Goal: Find specific page/section

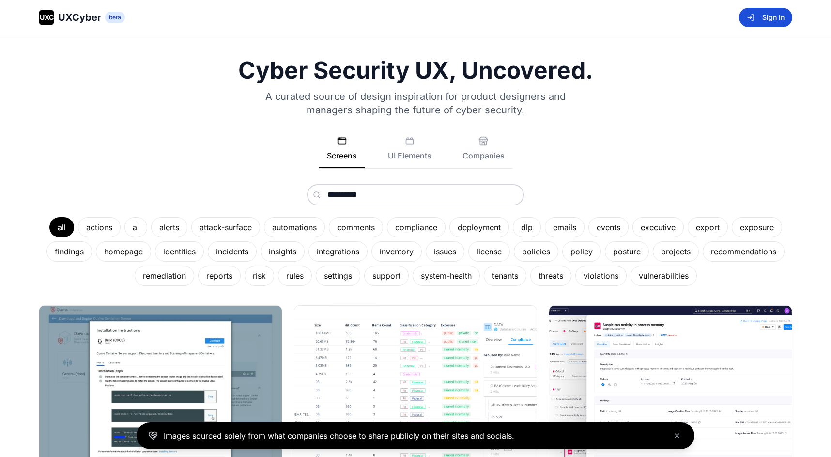
click at [766, 11] on button "Sign In" at bounding box center [765, 17] width 53 height 19
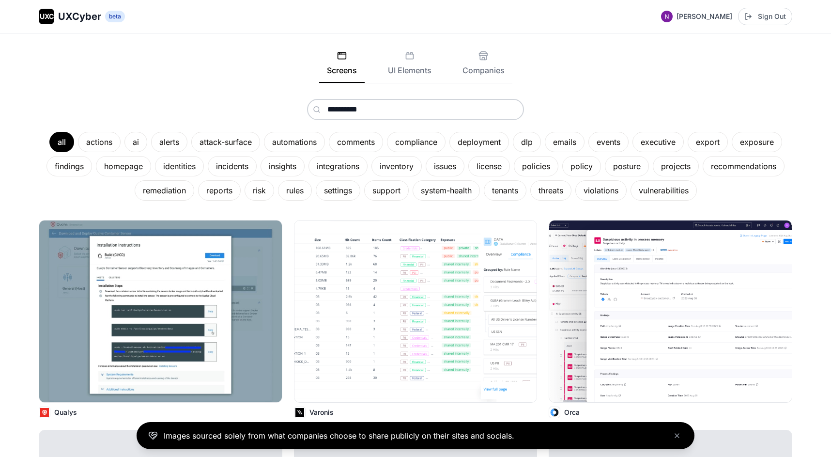
scroll to position [84, 0]
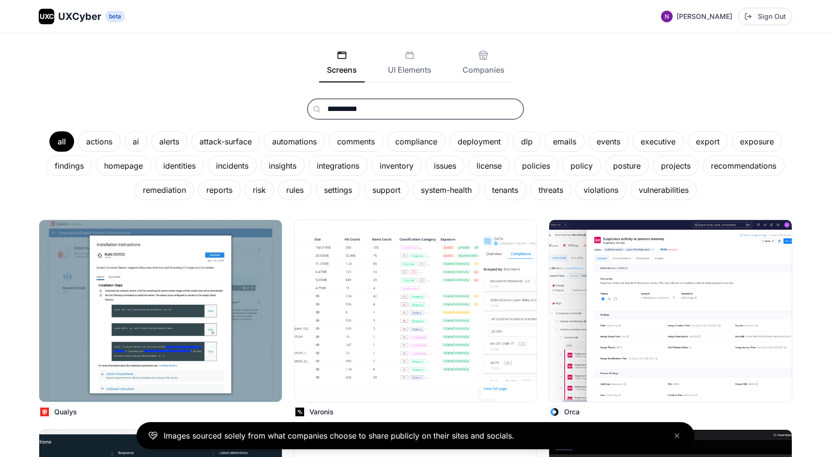
click at [388, 110] on input "**********" at bounding box center [415, 108] width 217 height 21
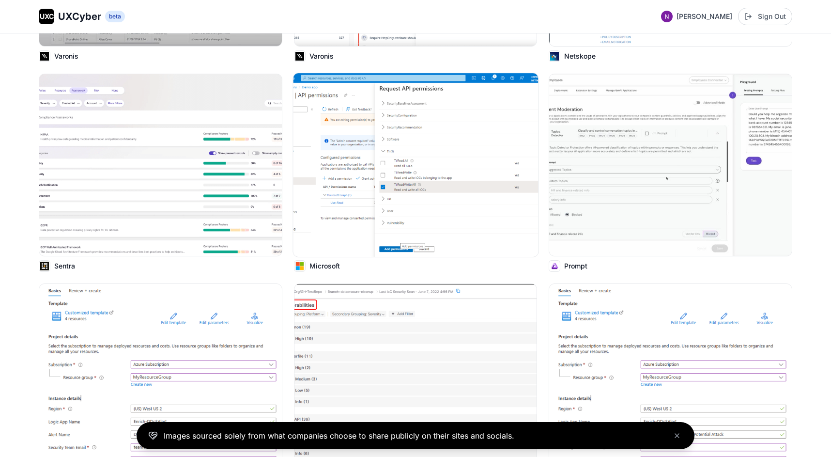
scroll to position [1562, 0]
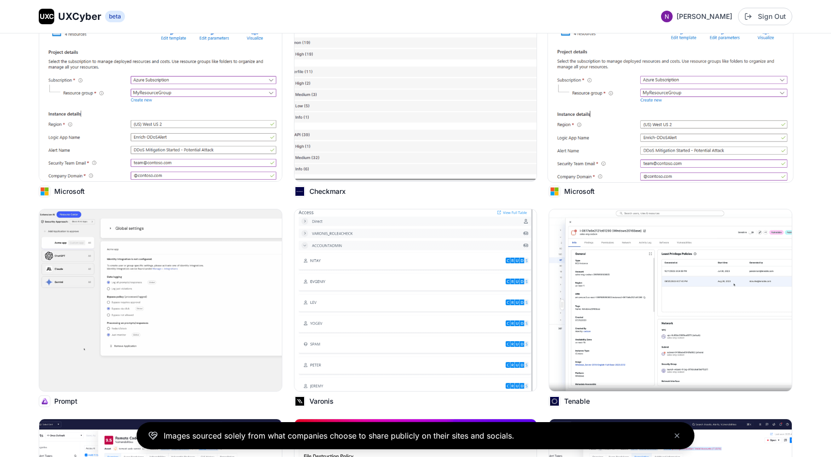
click at [602, 162] on img at bounding box center [670, 91] width 245 height 184
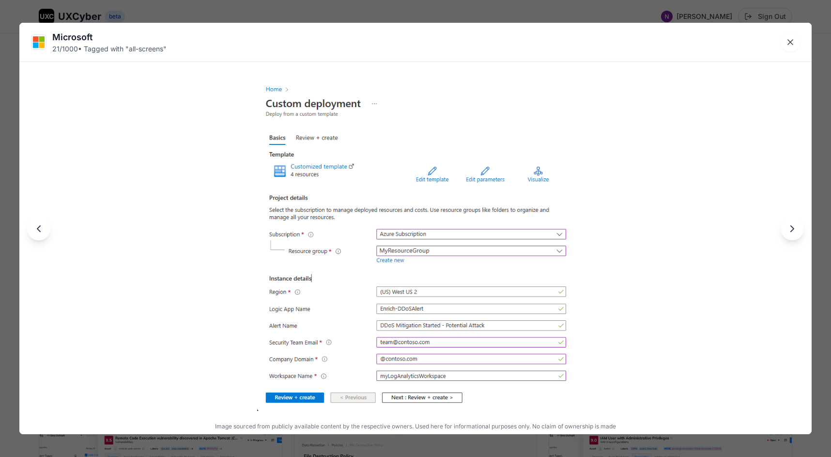
click at [793, 235] on button "Next image" at bounding box center [792, 228] width 23 height 23
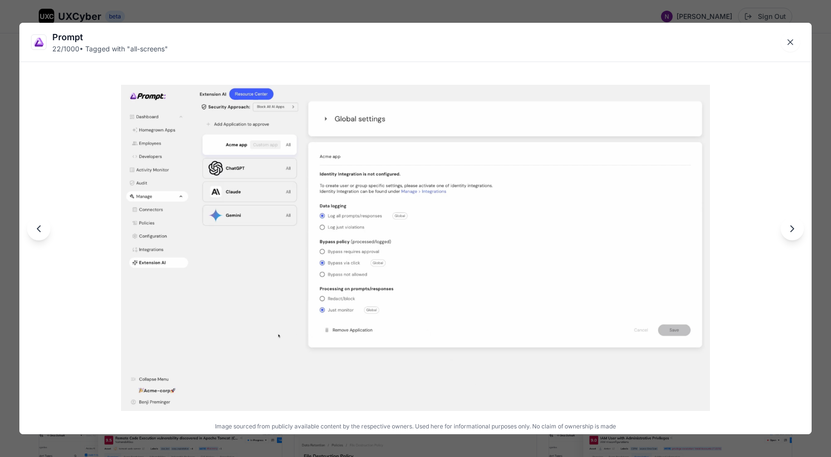
click at [793, 235] on button "Next image" at bounding box center [792, 228] width 23 height 23
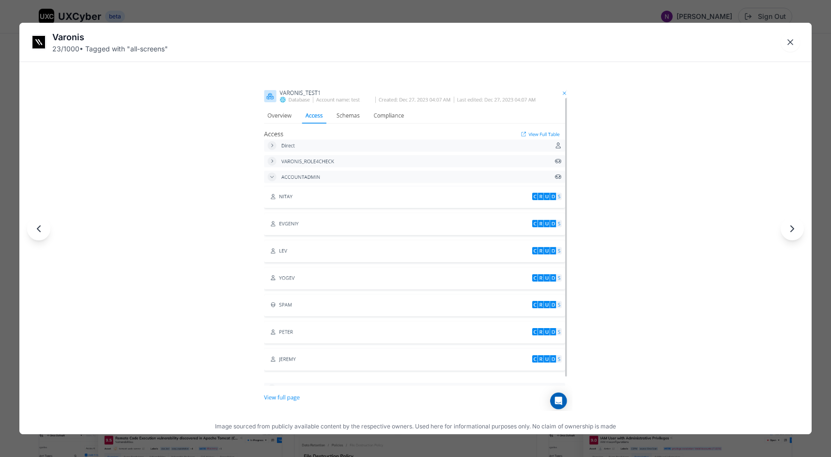
click at [793, 235] on button "Next image" at bounding box center [792, 228] width 23 height 23
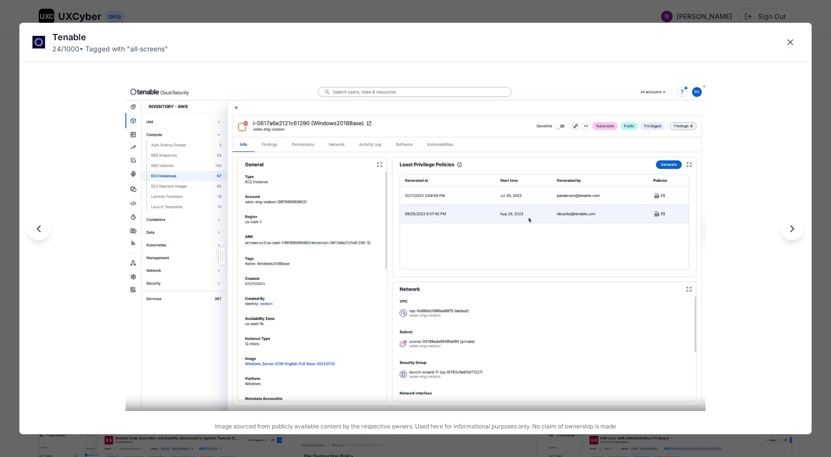
click at [793, 235] on button "Next image" at bounding box center [792, 228] width 23 height 23
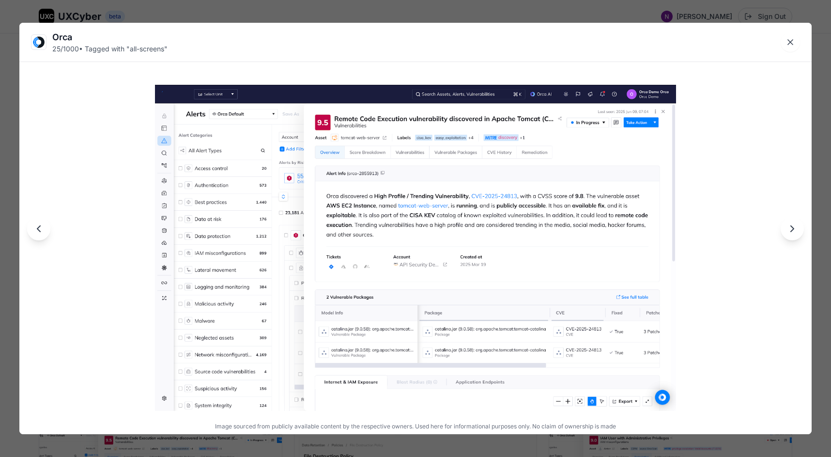
click at [793, 235] on button "Next image" at bounding box center [792, 228] width 23 height 23
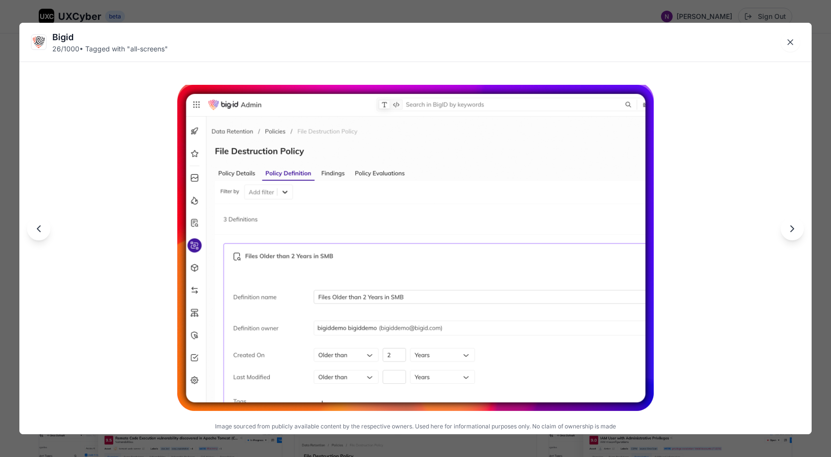
click at [793, 235] on button "Next image" at bounding box center [792, 228] width 23 height 23
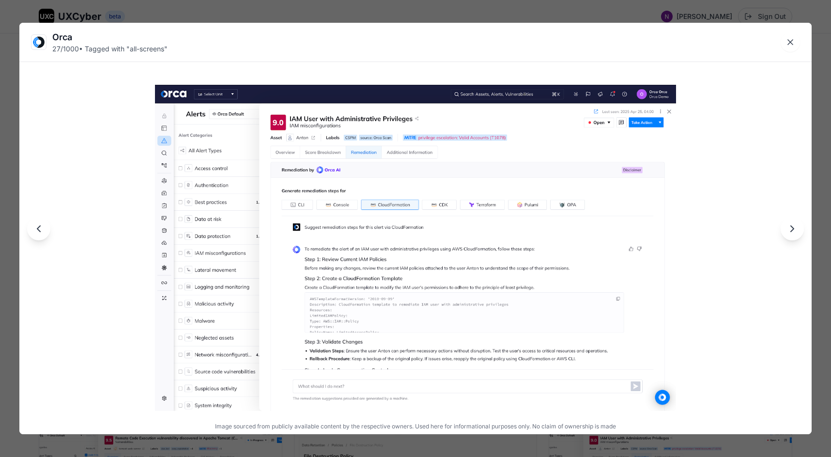
click at [44, 232] on icon "Previous image" at bounding box center [39, 229] width 12 height 12
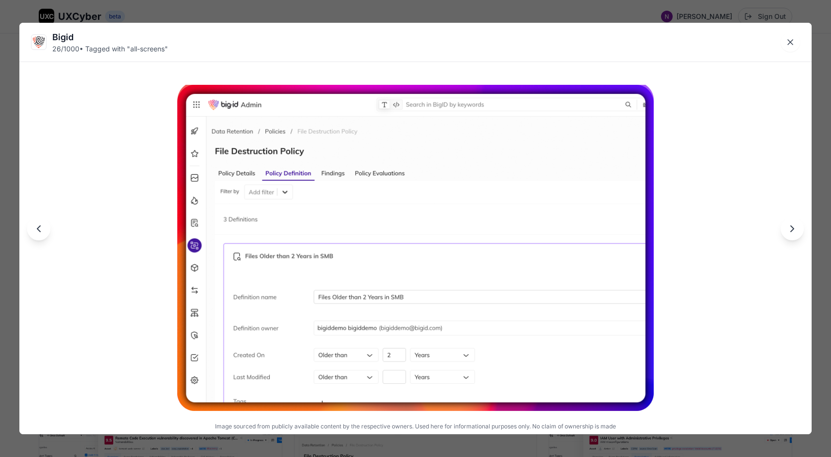
click at [802, 229] on button "Next image" at bounding box center [792, 228] width 23 height 23
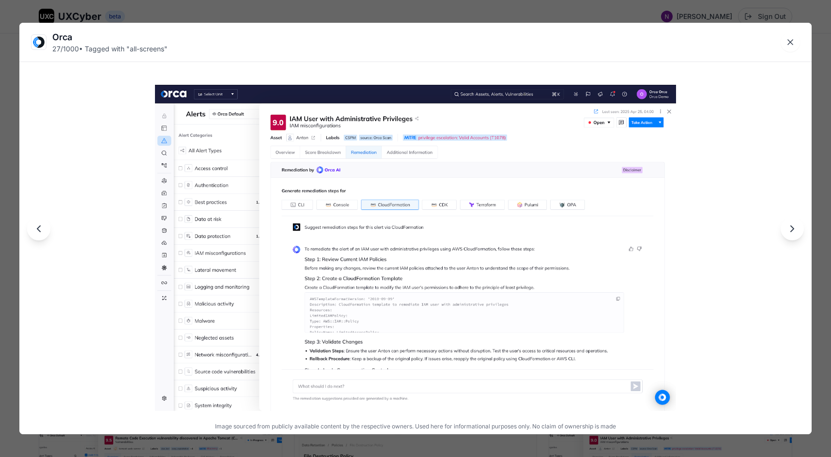
click at [799, 230] on button "Next image" at bounding box center [792, 228] width 23 height 23
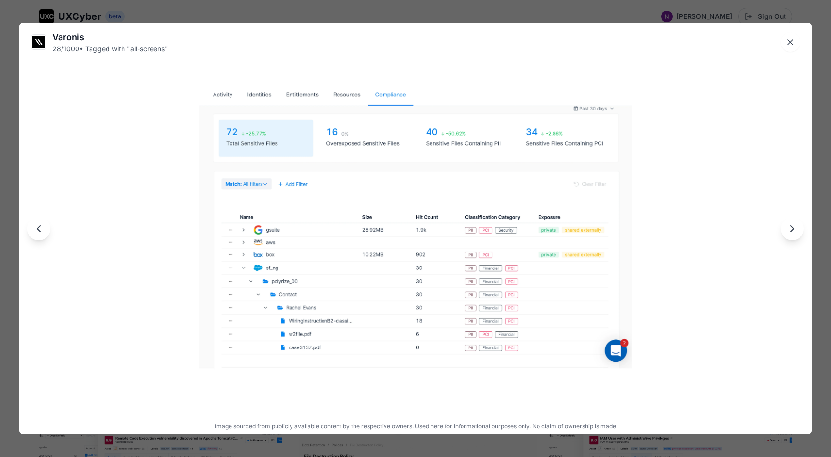
click at [798, 229] on button "Next image" at bounding box center [792, 228] width 23 height 23
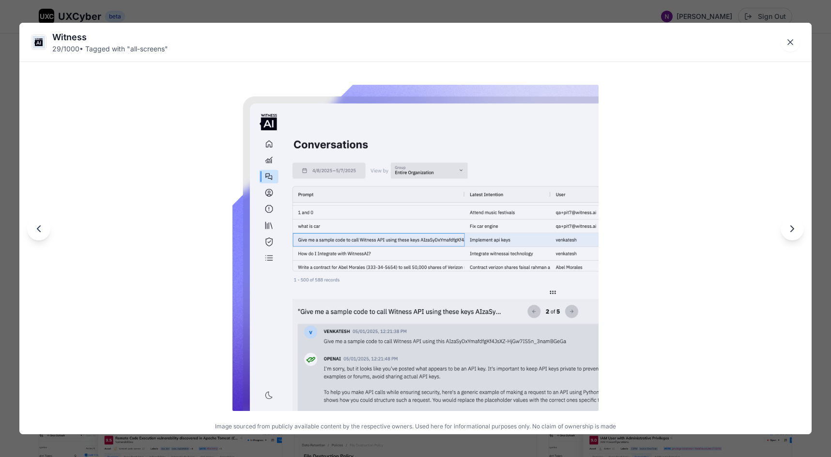
click at [797, 226] on icon "Next image" at bounding box center [792, 229] width 12 height 12
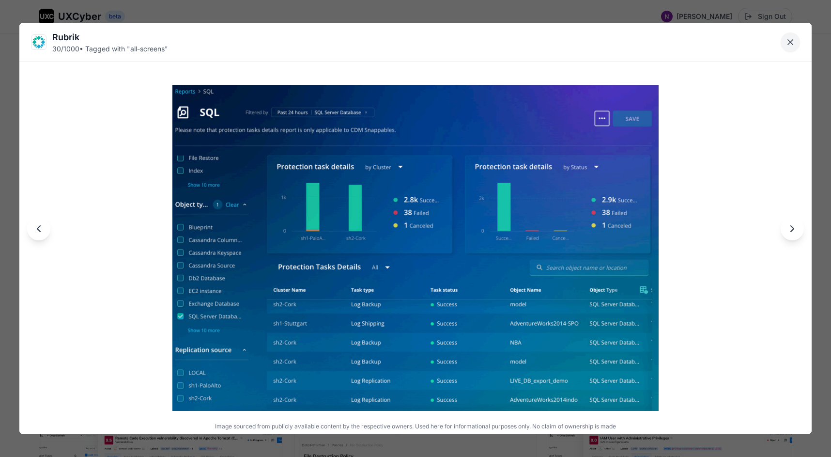
click at [794, 39] on icon "Close lightbox" at bounding box center [790, 42] width 10 height 10
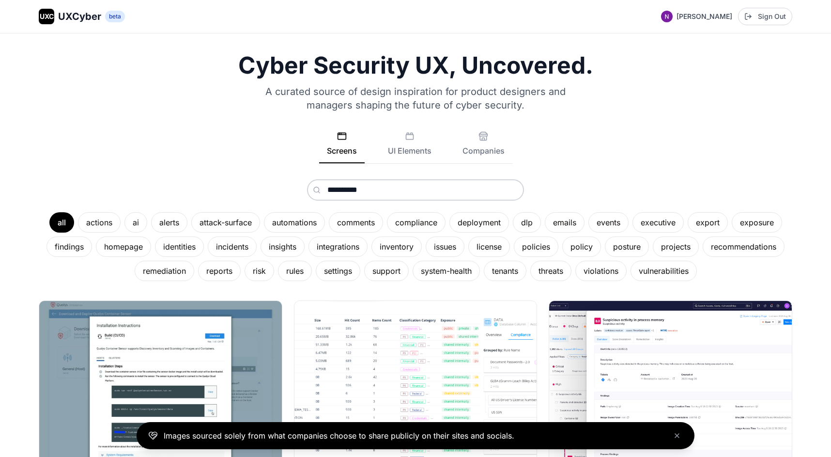
scroll to position [0, 0]
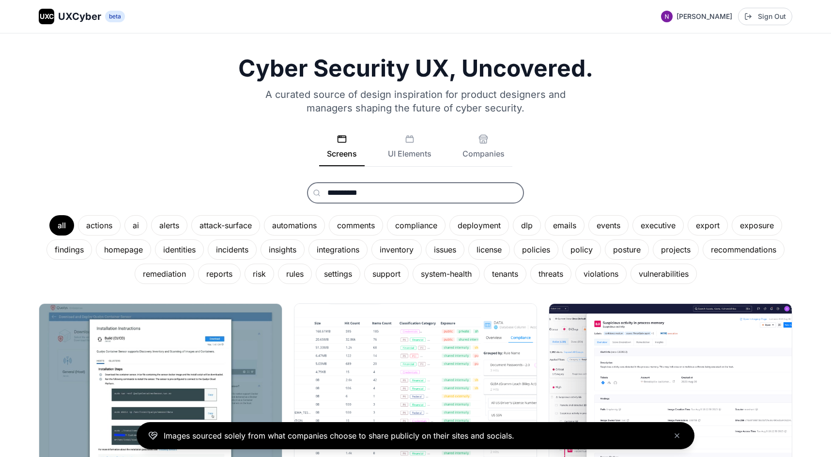
click at [341, 193] on input "**********" at bounding box center [415, 192] width 217 height 21
drag, startPoint x: 333, startPoint y: 194, endPoint x: 384, endPoint y: 199, distance: 52.0
click at [384, 199] on input "**********" at bounding box center [415, 192] width 217 height 21
type input "**"
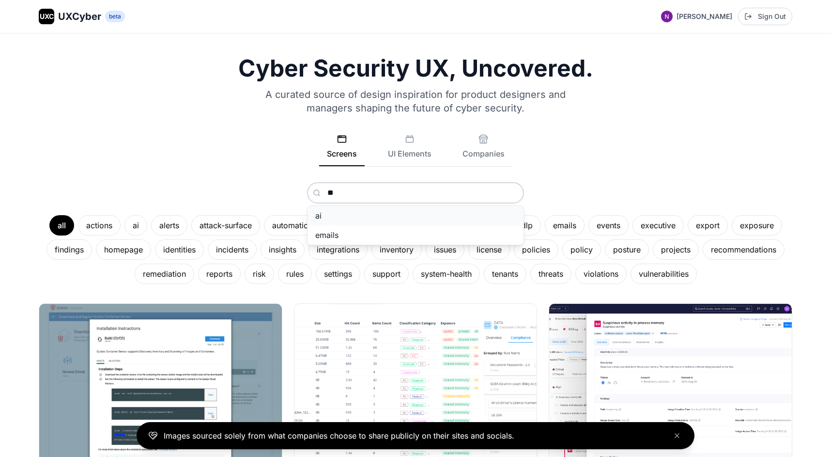
click at [381, 213] on button "ai" at bounding box center [415, 215] width 216 height 19
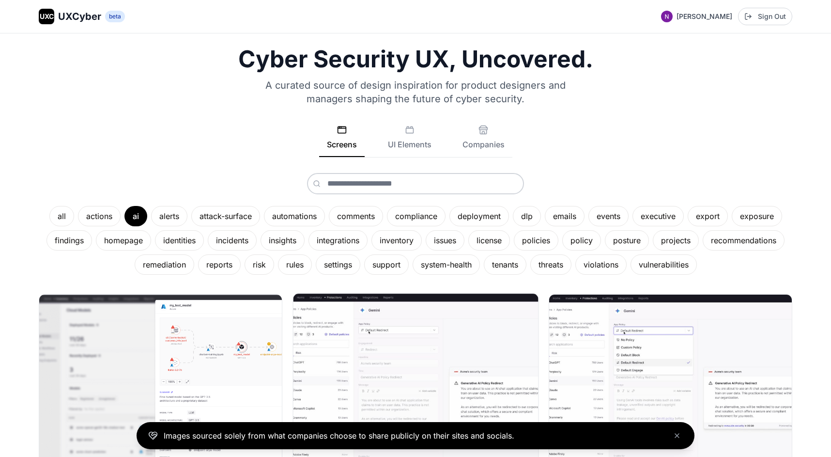
scroll to position [119, 0]
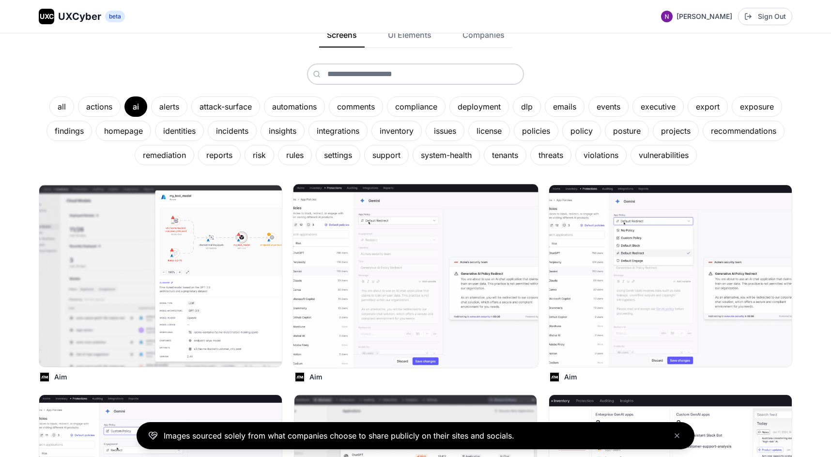
click at [428, 306] on img at bounding box center [415, 276] width 245 height 184
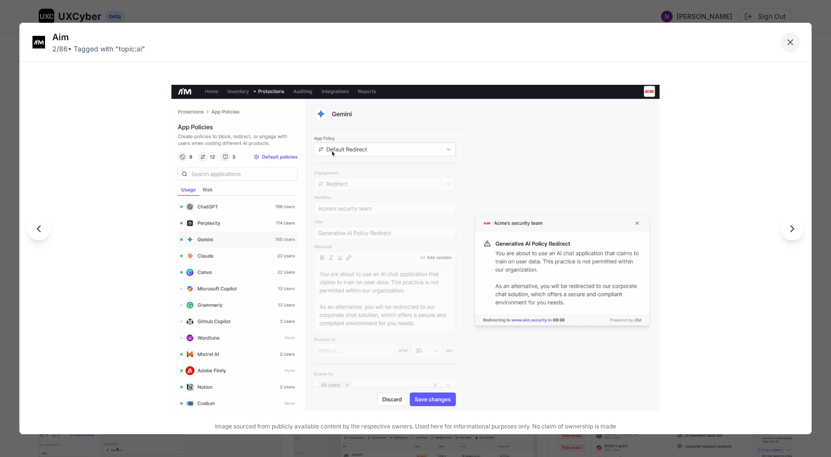
click at [791, 40] on icon "Close lightbox" at bounding box center [790, 42] width 10 height 10
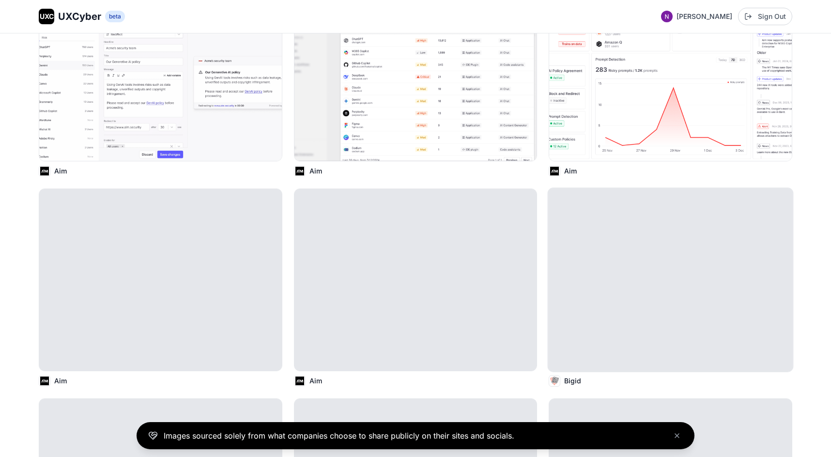
scroll to position [546, 0]
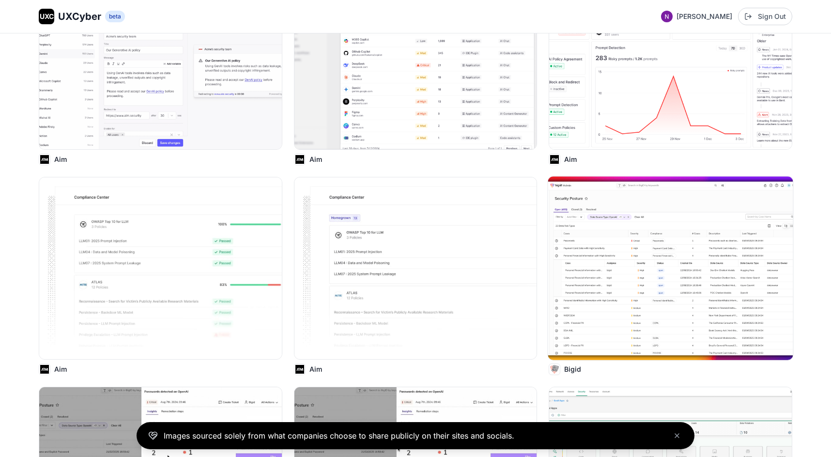
click at [674, 250] on img at bounding box center [670, 268] width 245 height 184
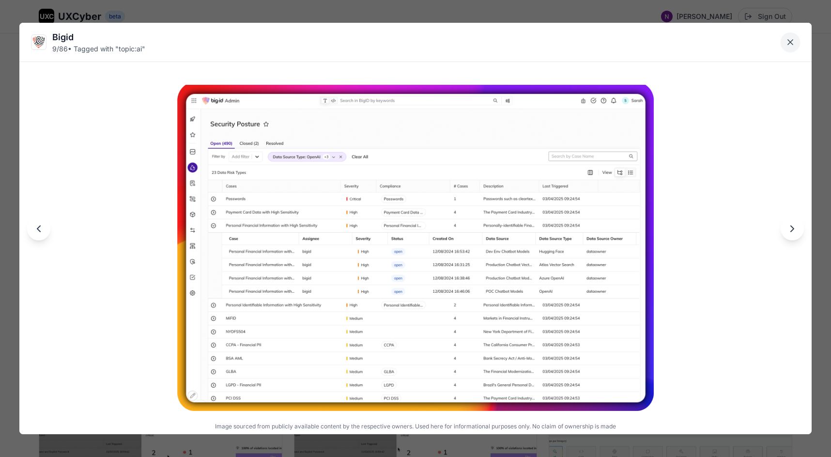
click at [794, 43] on icon "Close lightbox" at bounding box center [790, 42] width 10 height 10
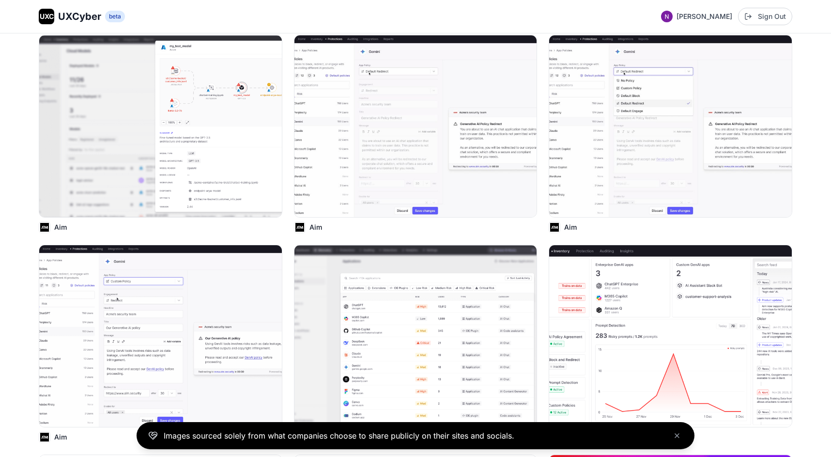
scroll to position [0, 0]
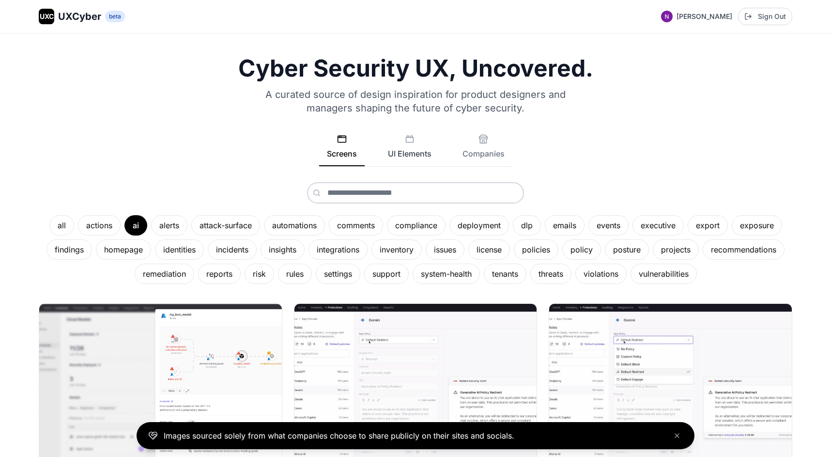
click at [412, 150] on button "UI Elements" at bounding box center [409, 150] width 59 height 32
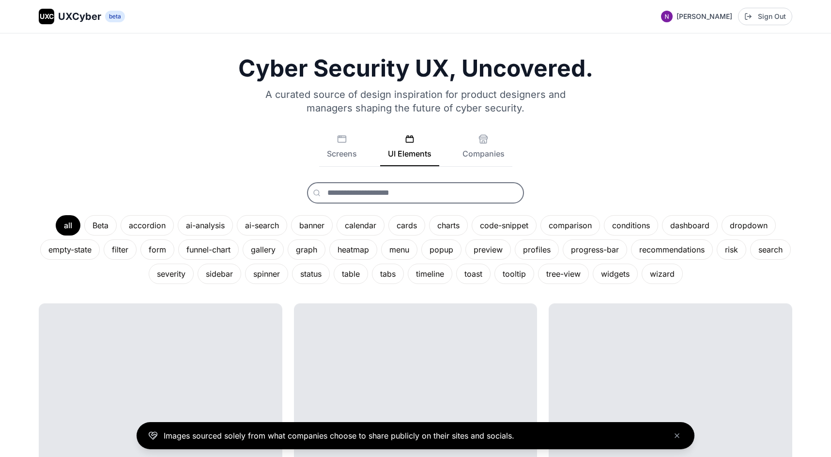
click at [424, 184] on input "text" at bounding box center [415, 192] width 217 height 21
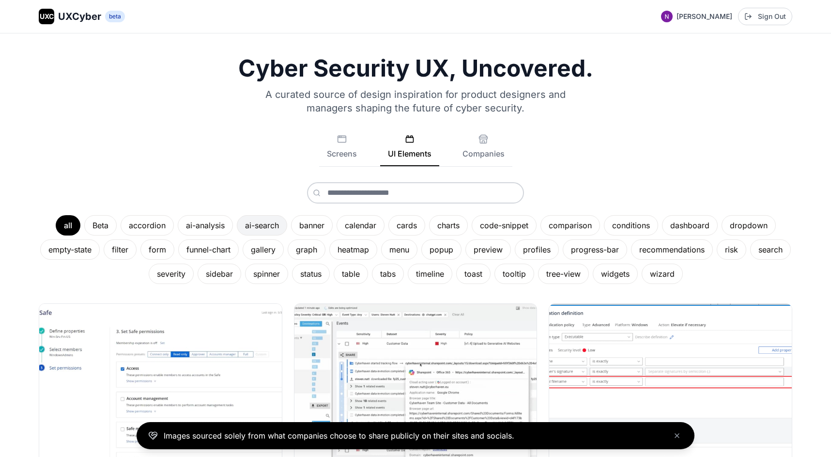
click at [275, 222] on div "ai-search" at bounding box center [262, 225] width 50 height 20
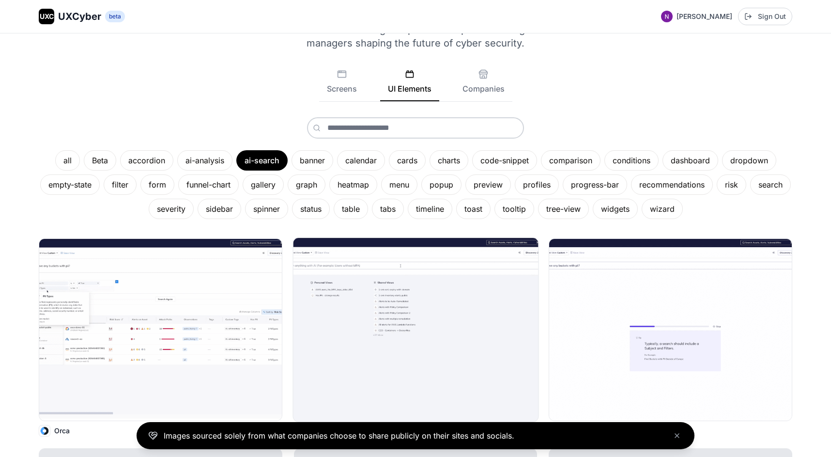
scroll to position [181, 0]
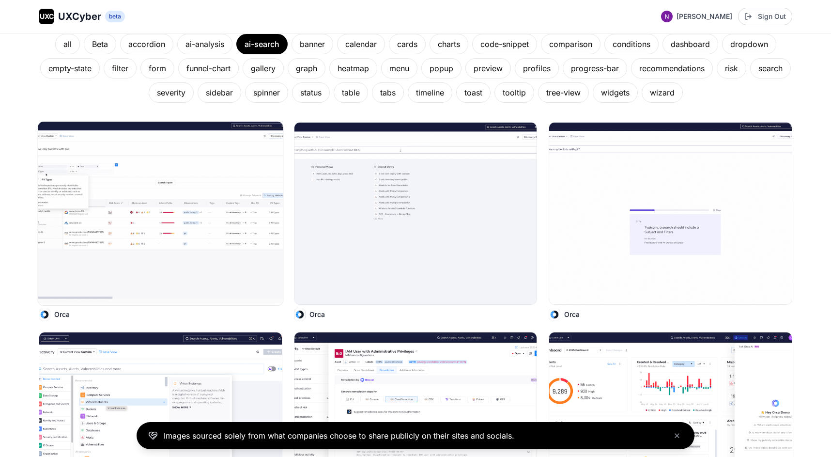
click at [187, 234] on img at bounding box center [160, 214] width 245 height 184
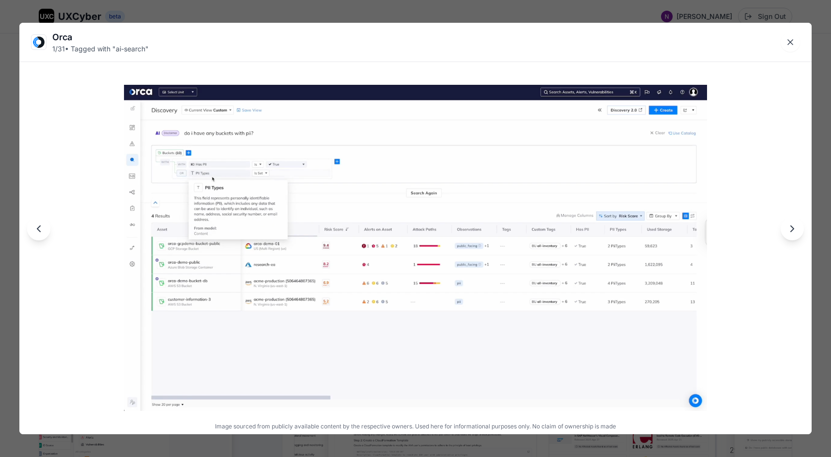
click at [789, 229] on icon "Next image" at bounding box center [792, 229] width 12 height 12
